Goal: Information Seeking & Learning: Learn about a topic

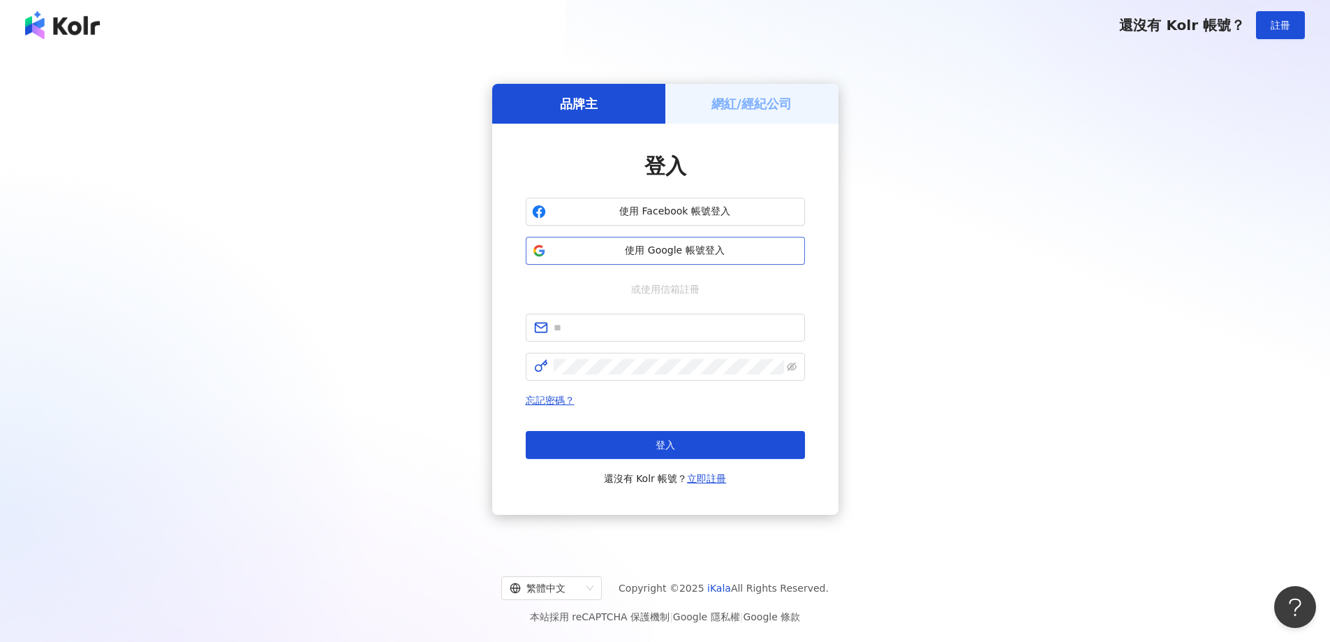
click at [645, 249] on span "使用 Google 帳號登入" at bounding box center [675, 251] width 247 height 14
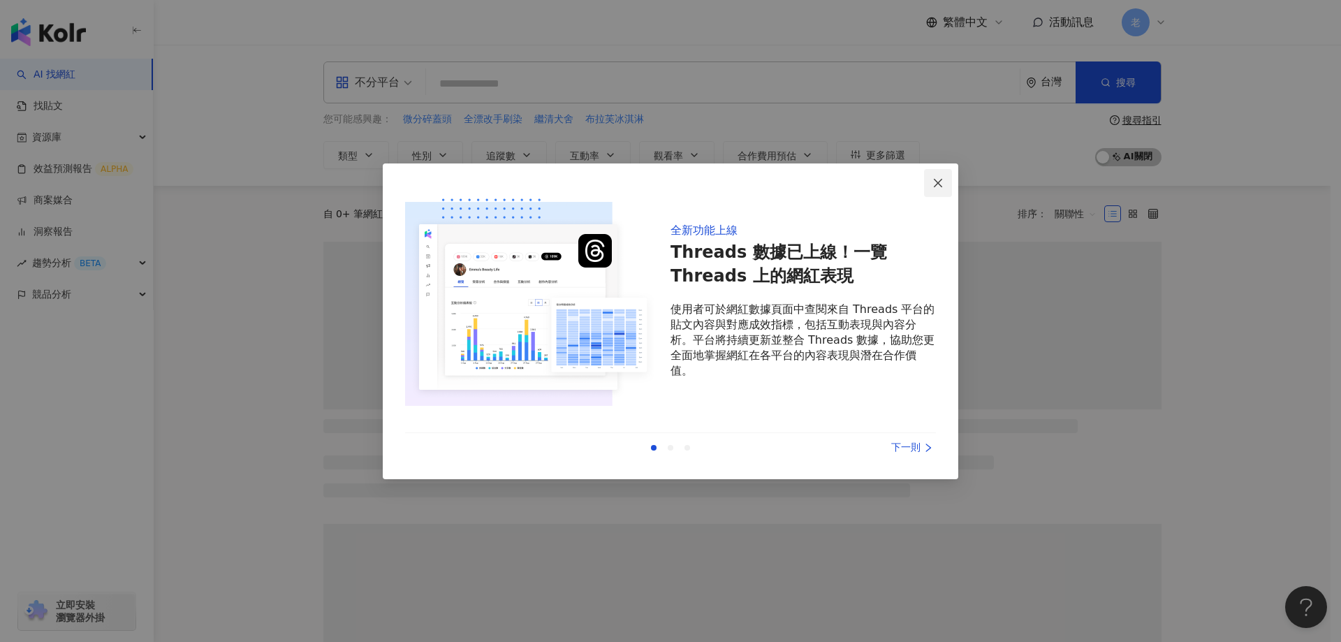
click at [941, 178] on icon "close" at bounding box center [937, 182] width 11 height 11
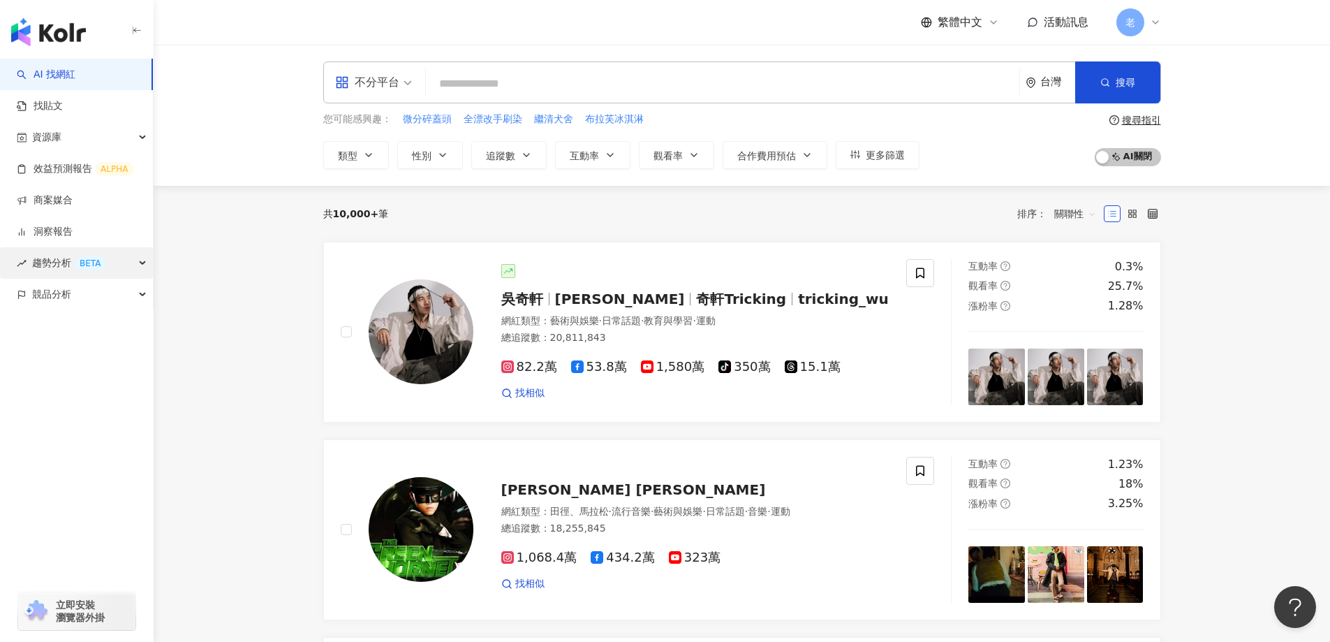
click at [41, 251] on span "趨勢分析 BETA" at bounding box center [69, 262] width 74 height 31
click at [44, 302] on link "Hashtag 排行" at bounding box center [66, 295] width 64 height 14
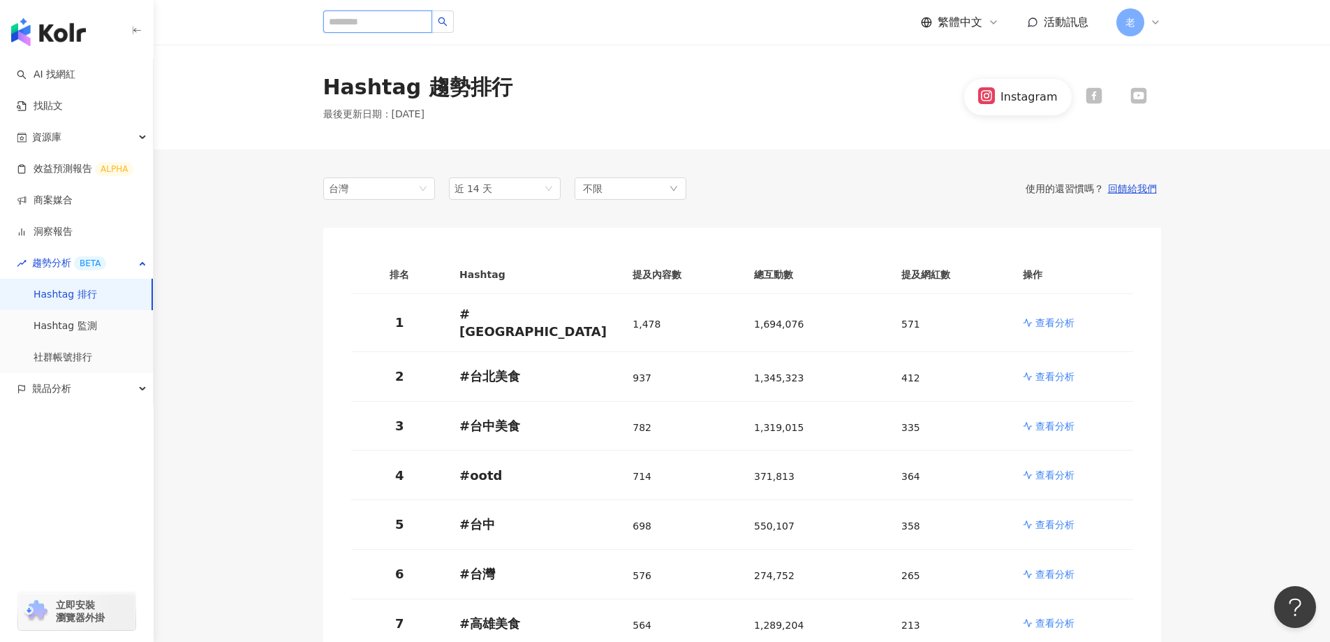
click at [385, 20] on input "search" at bounding box center [377, 21] width 109 height 22
type input "*****"
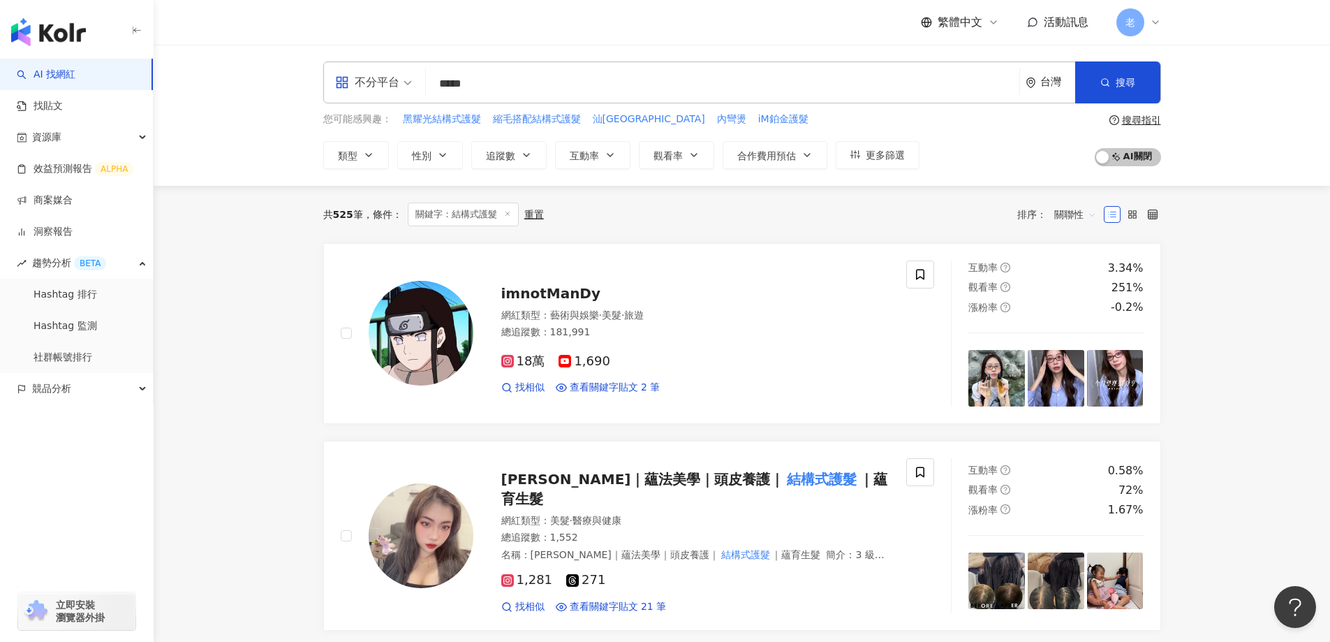
drag, startPoint x: 513, startPoint y: 91, endPoint x: 393, endPoint y: 85, distance: 119.5
click at [393, 85] on div "不分平台 結構式護髮 ***** 台灣 搜尋" at bounding box center [742, 82] width 838 height 42
click at [83, 324] on link "Hashtag 監測" at bounding box center [66, 326] width 64 height 14
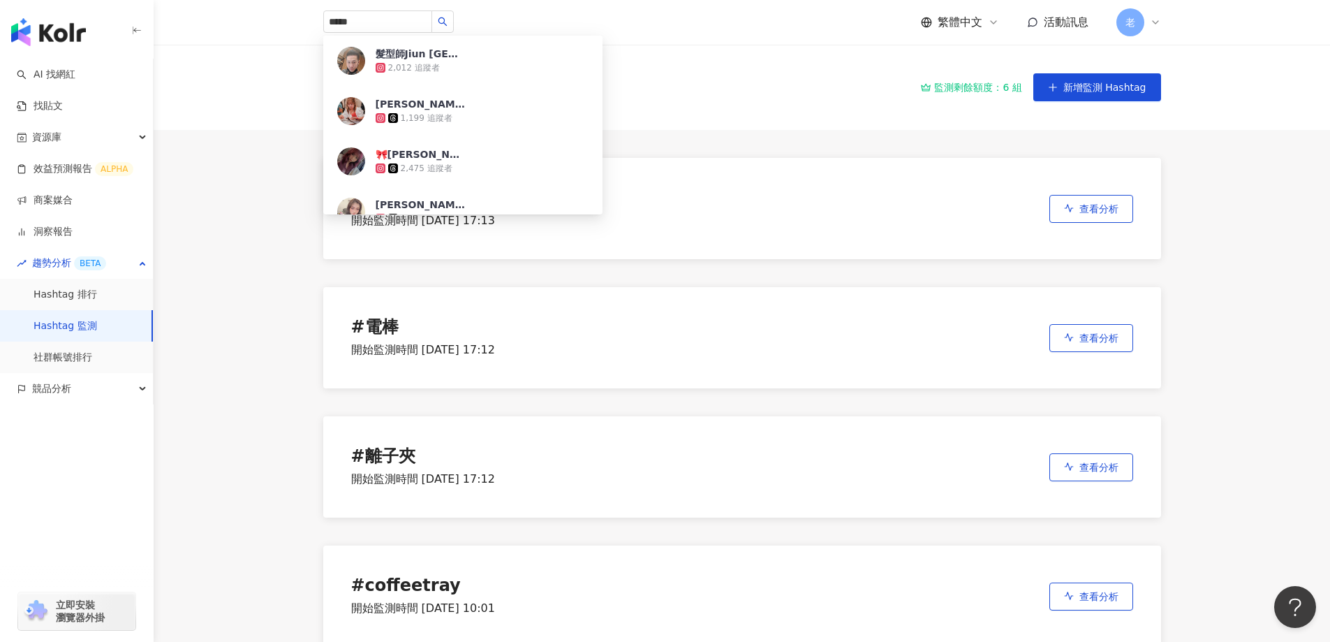
click at [184, 270] on main "Hashtag 監測 監測剩餘額度：6 組 新增監測 Hashtag # 無線梳 開始監測時間 [DATE] 17:13 查看分析 # 電棒 開始監測時間 […" at bounding box center [742, 360] width 1177 height 630
click at [447, 17] on icon "search" at bounding box center [442, 21] width 9 height 9
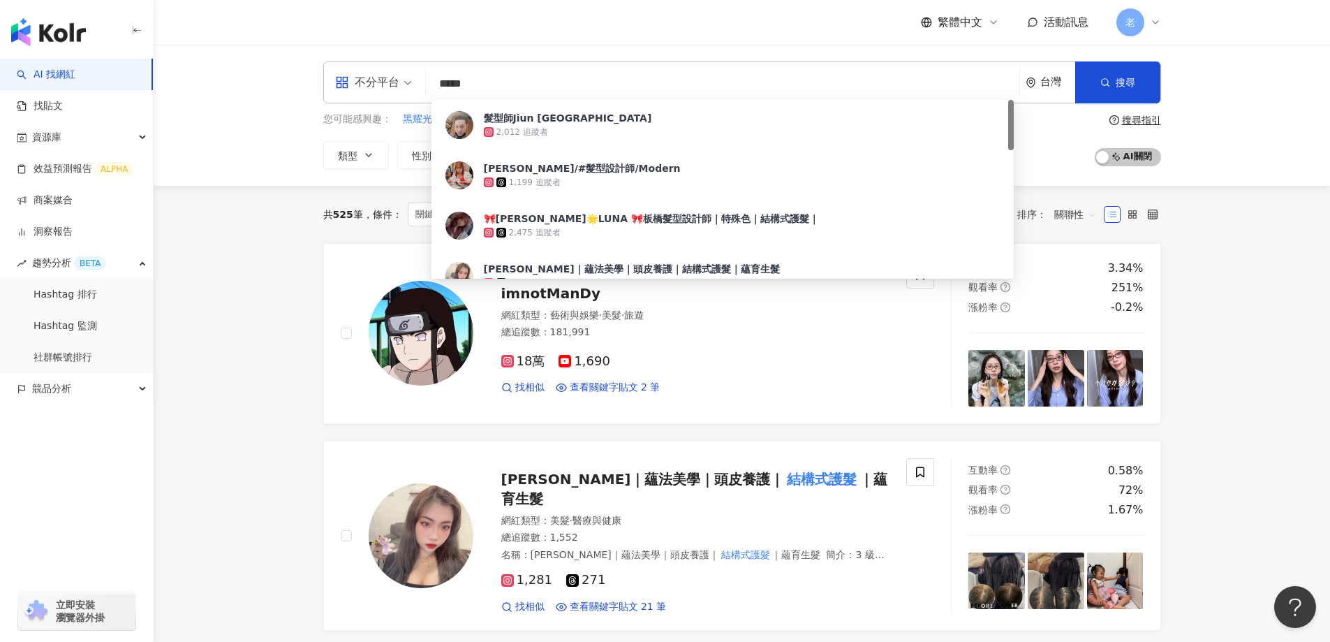
click at [273, 176] on div "不分平台 ***** 台灣 搜尋 13f09758-bfe7-4bd5-bfdb-48052db6c572 髮型師Jiun [GEOGRAPHIC_DATA]…" at bounding box center [742, 115] width 1177 height 141
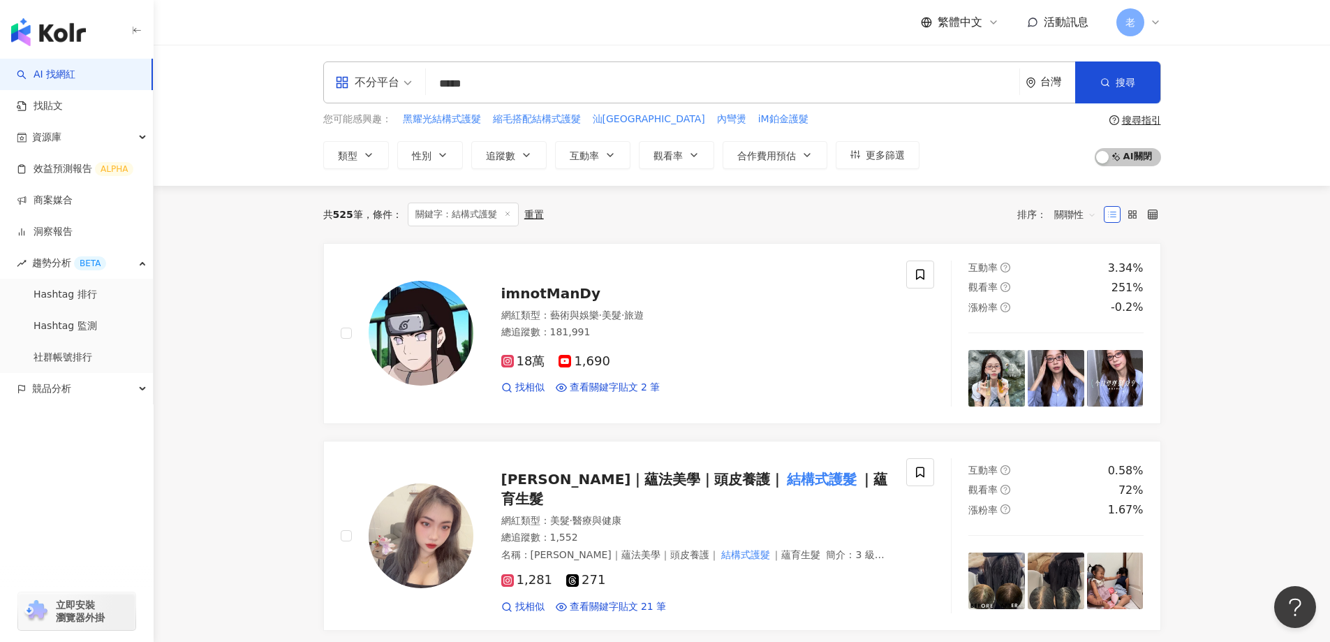
click at [1132, 115] on div "搜尋指引" at bounding box center [1141, 120] width 39 height 11
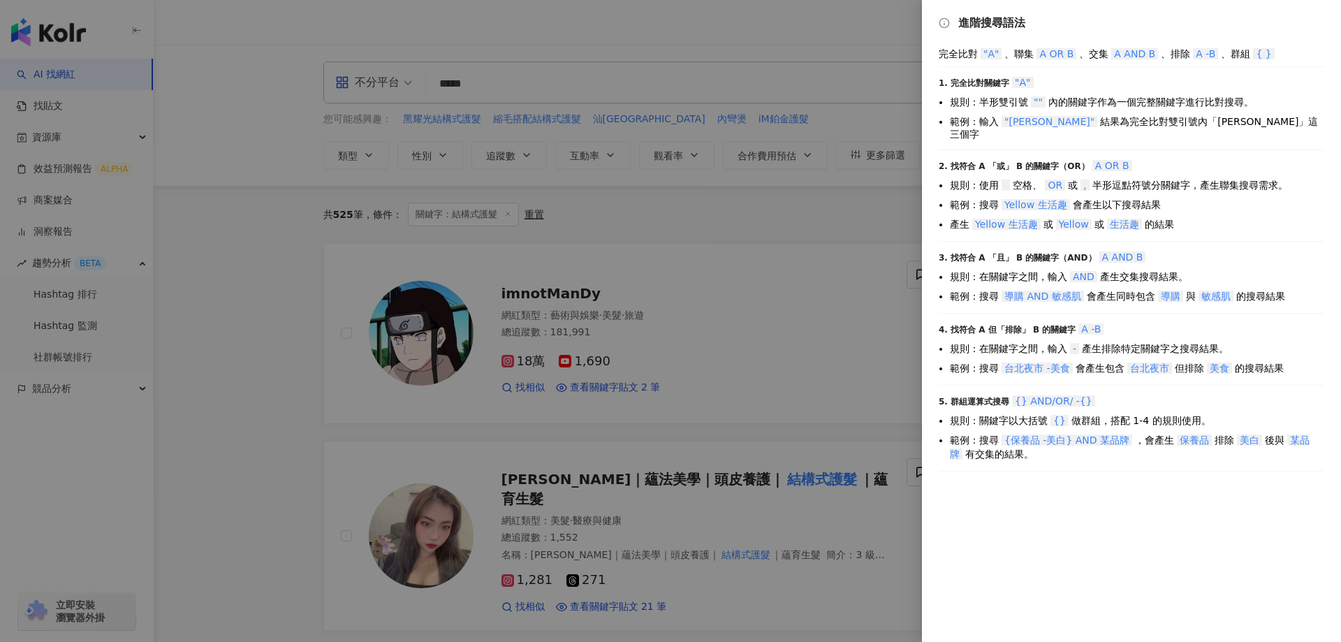
click at [313, 145] on div at bounding box center [670, 321] width 1341 height 642
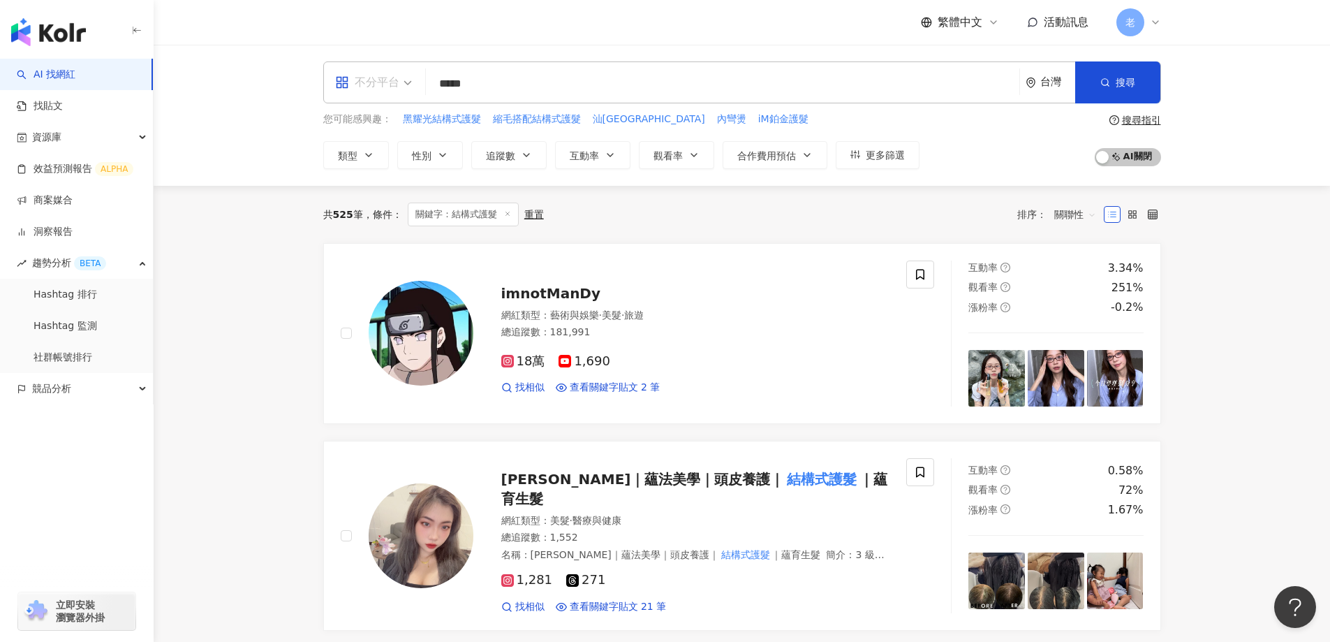
click at [392, 82] on div "不分平台" at bounding box center [367, 82] width 64 height 22
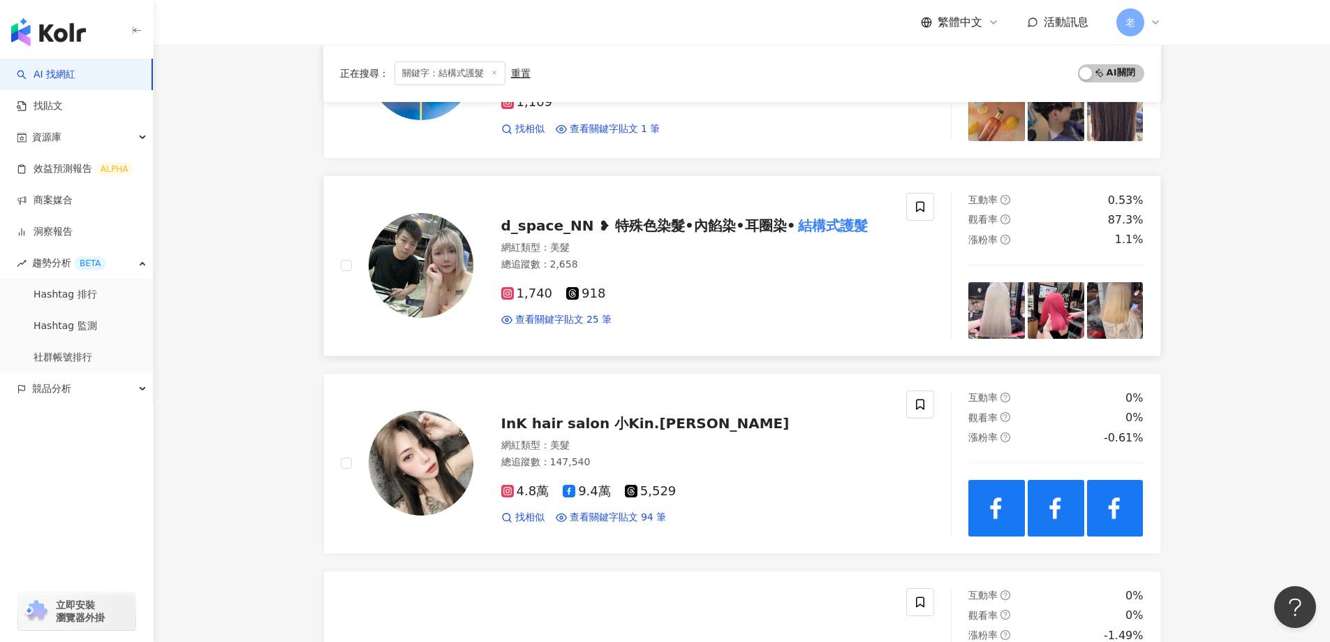
scroll to position [1257, 0]
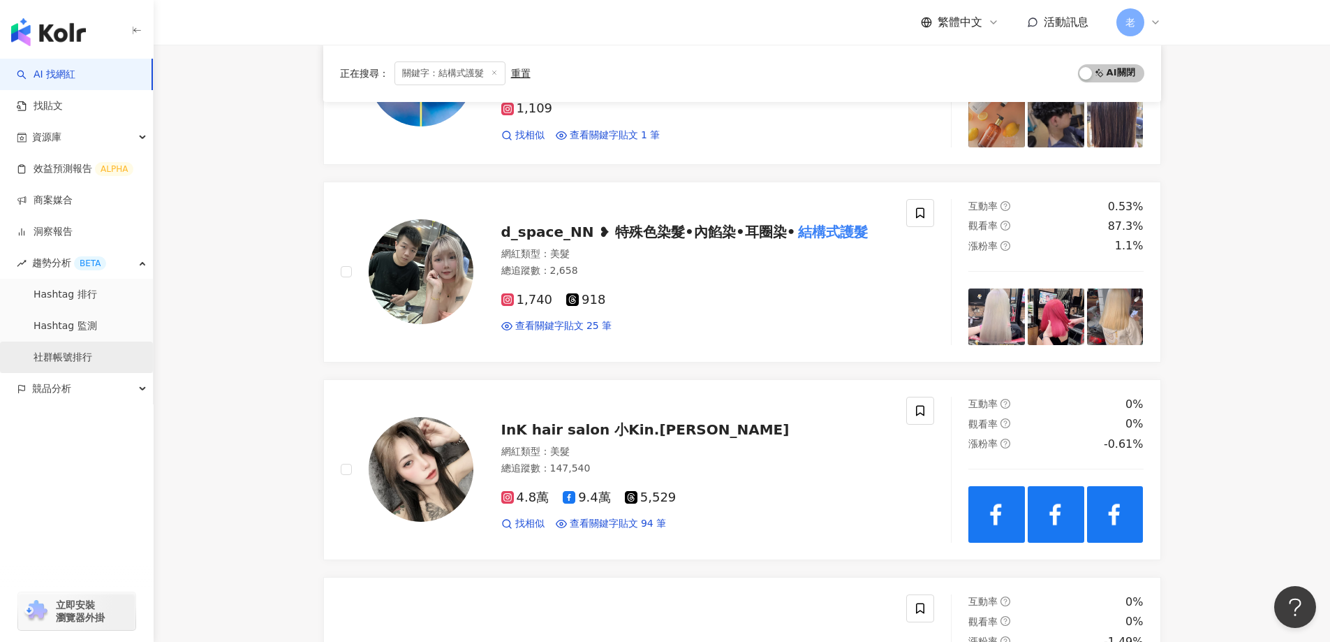
click at [86, 353] on link "社群帳號排行" at bounding box center [63, 358] width 59 height 14
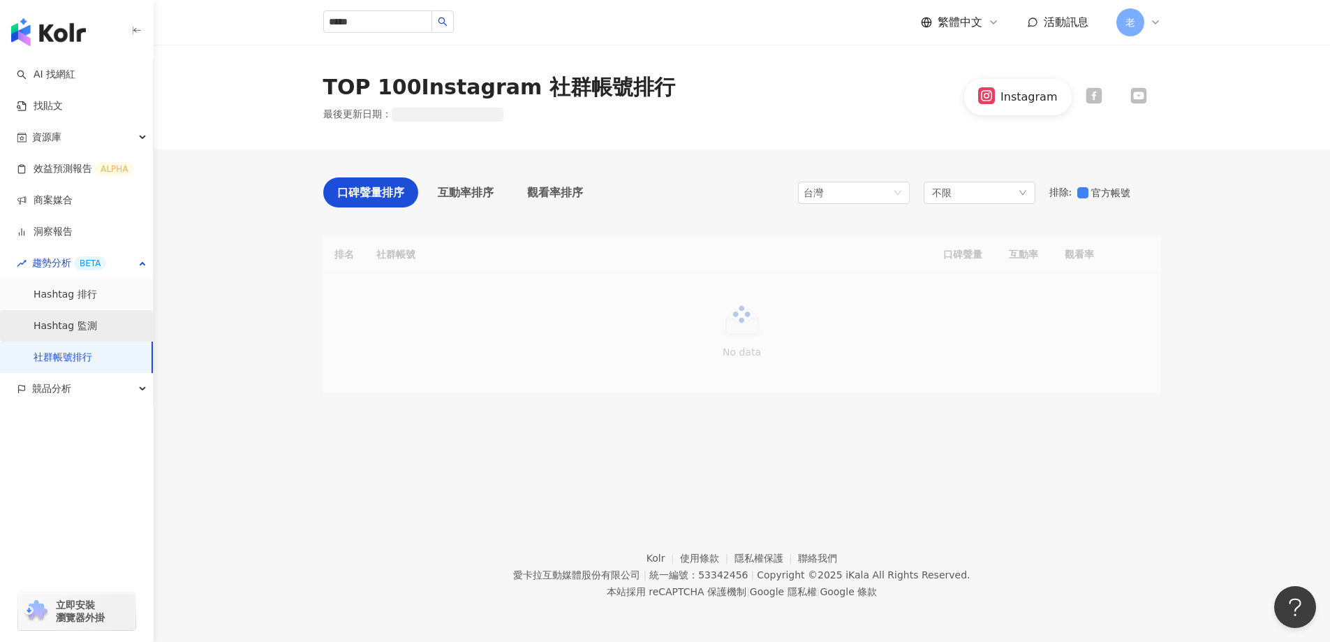
click at [86, 327] on link "Hashtag 監測" at bounding box center [66, 326] width 64 height 14
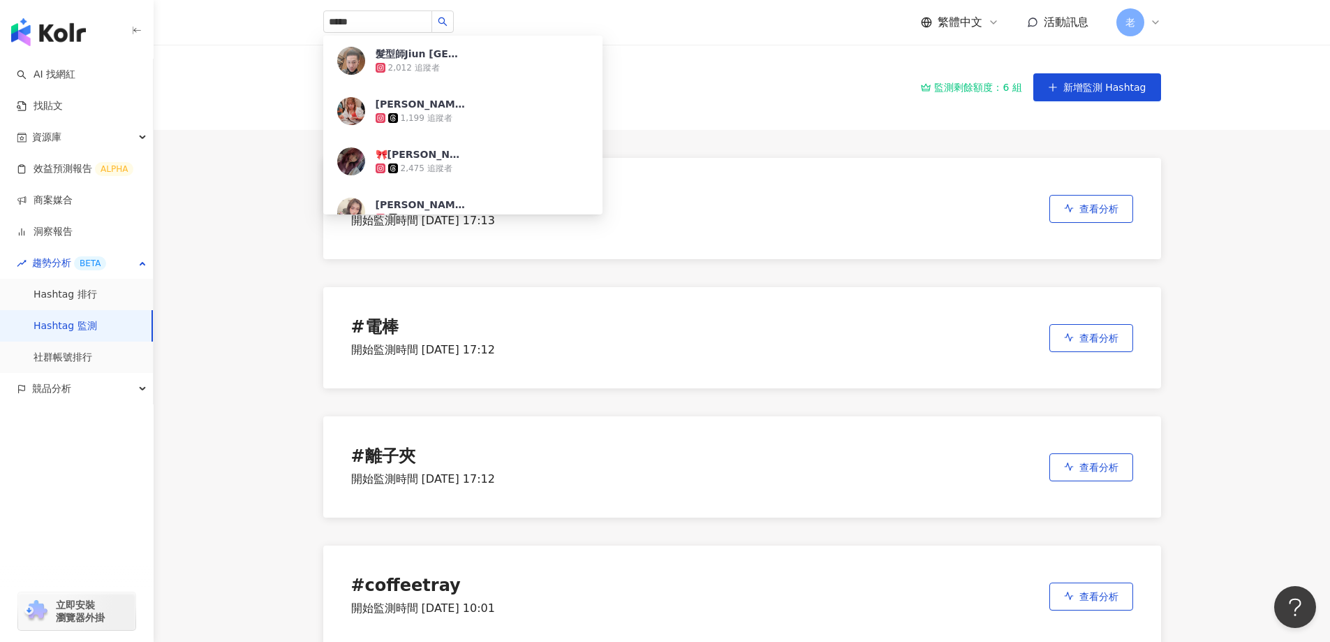
click at [226, 305] on main "Hashtag 監測 監測剩餘額度：6 組 新增監測 Hashtag # 無線梳 開始監測時間 [DATE] 17:13 查看分析 # 電棒 開始監測時間 […" at bounding box center [742, 360] width 1177 height 630
click at [83, 293] on link "Hashtag 排行" at bounding box center [66, 295] width 64 height 14
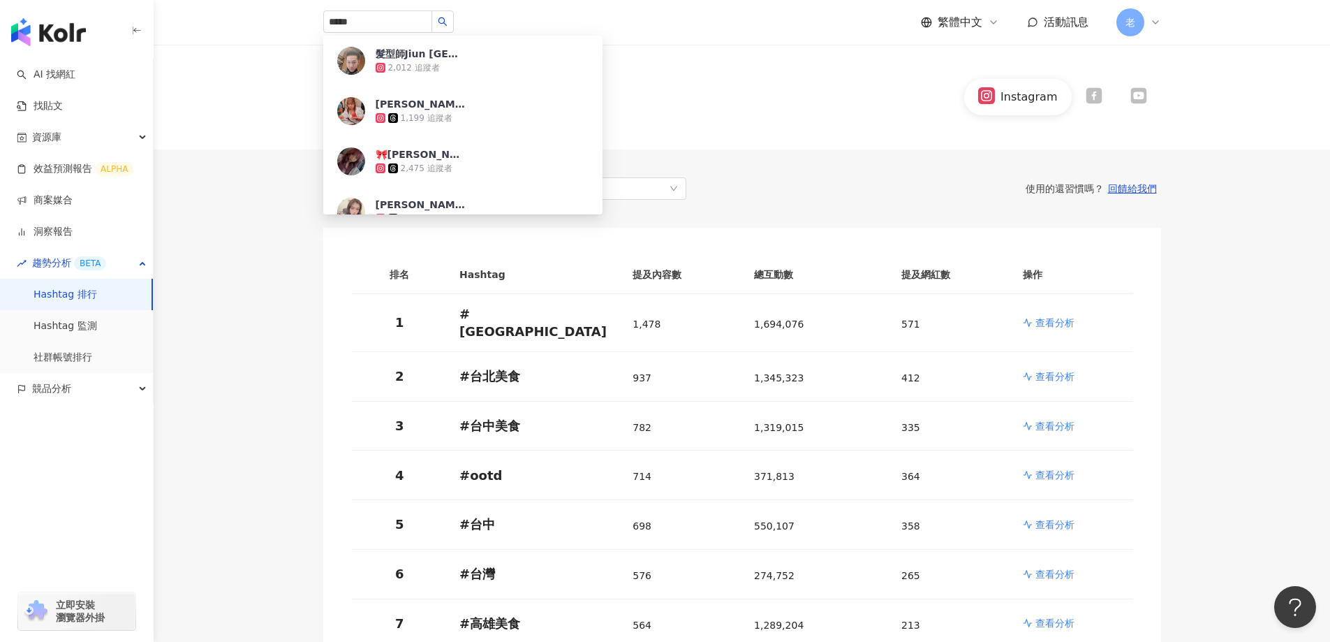
click at [636, 78] on div "Hashtag 趨勢排行 最後更新日期 ： [DATE] Instagram" at bounding box center [742, 97] width 894 height 49
drag, startPoint x: 337, startPoint y: 20, endPoint x: 266, endPoint y: 20, distance: 70.5
click at [266, 20] on header "***** 髮型師Jiun [GEOGRAPHIC_DATA] 2,012 追蹤者 [PERSON_NAME]/#髮型設計師/Modern 1,199 追蹤者…" at bounding box center [742, 22] width 1177 height 45
